Goal: Task Accomplishment & Management: Manage account settings

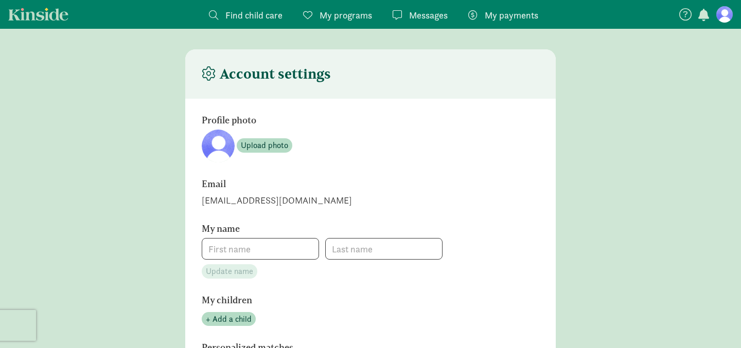
type input "[PERSON_NAME]"
type input "4252807283"
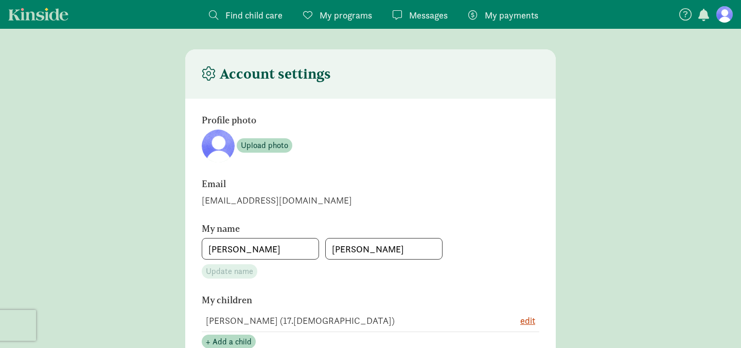
click at [531, 1] on link "My payments Pay" at bounding box center [503, 14] width 86 height 29
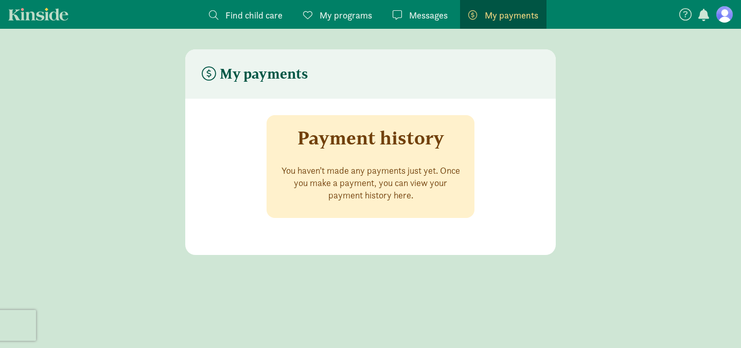
click at [723, 9] on figure at bounding box center [724, 14] width 16 height 16
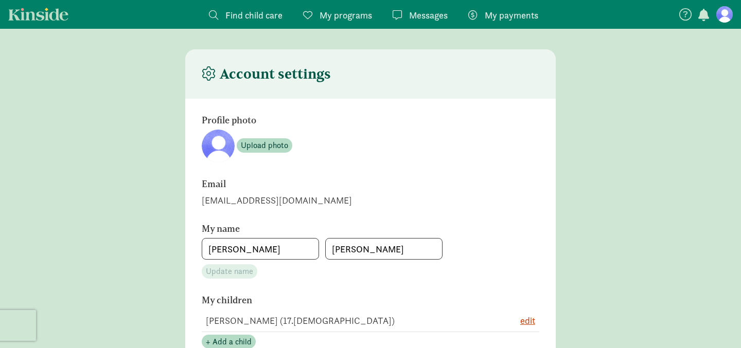
click at [712, 27] on nav "Find child care Find My programs Programs Messages Messages My payments Pay" at bounding box center [370, 14] width 741 height 29
click at [722, 17] on figure at bounding box center [724, 14] width 16 height 16
click at [33, 8] on link "Kinside" at bounding box center [38, 14] width 60 height 13
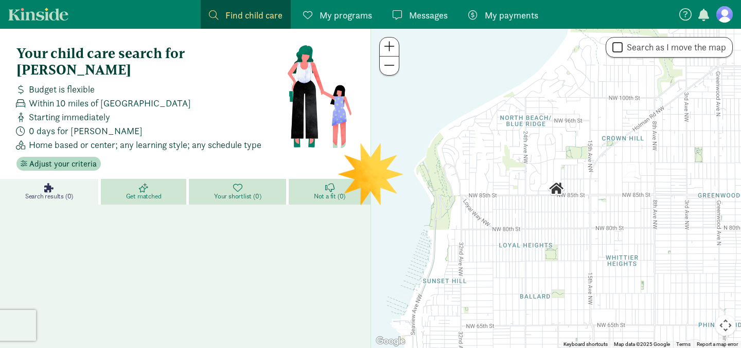
click at [717, 17] on figure at bounding box center [724, 14] width 16 height 16
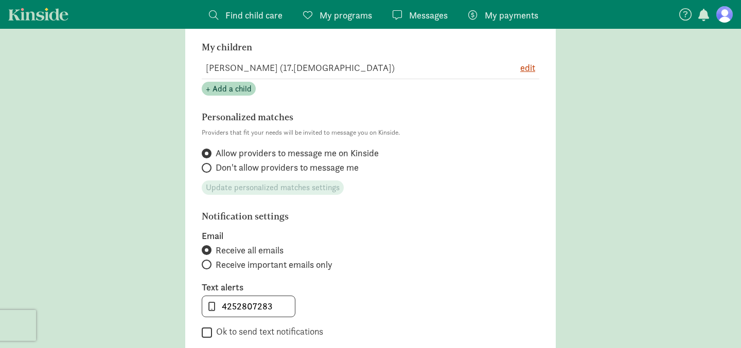
scroll to position [592, 0]
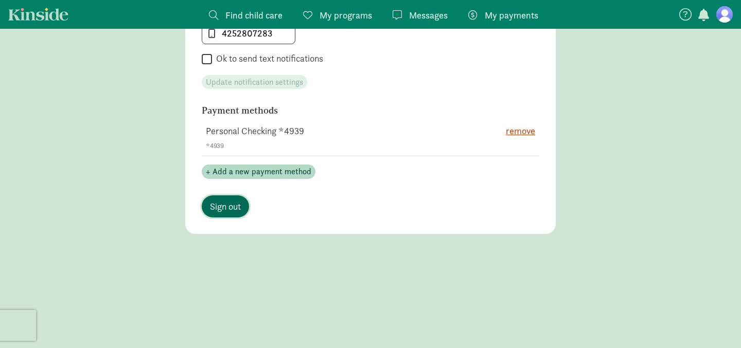
click at [227, 202] on span "Sign out" at bounding box center [225, 207] width 31 height 14
